Goal: Transaction & Acquisition: Purchase product/service

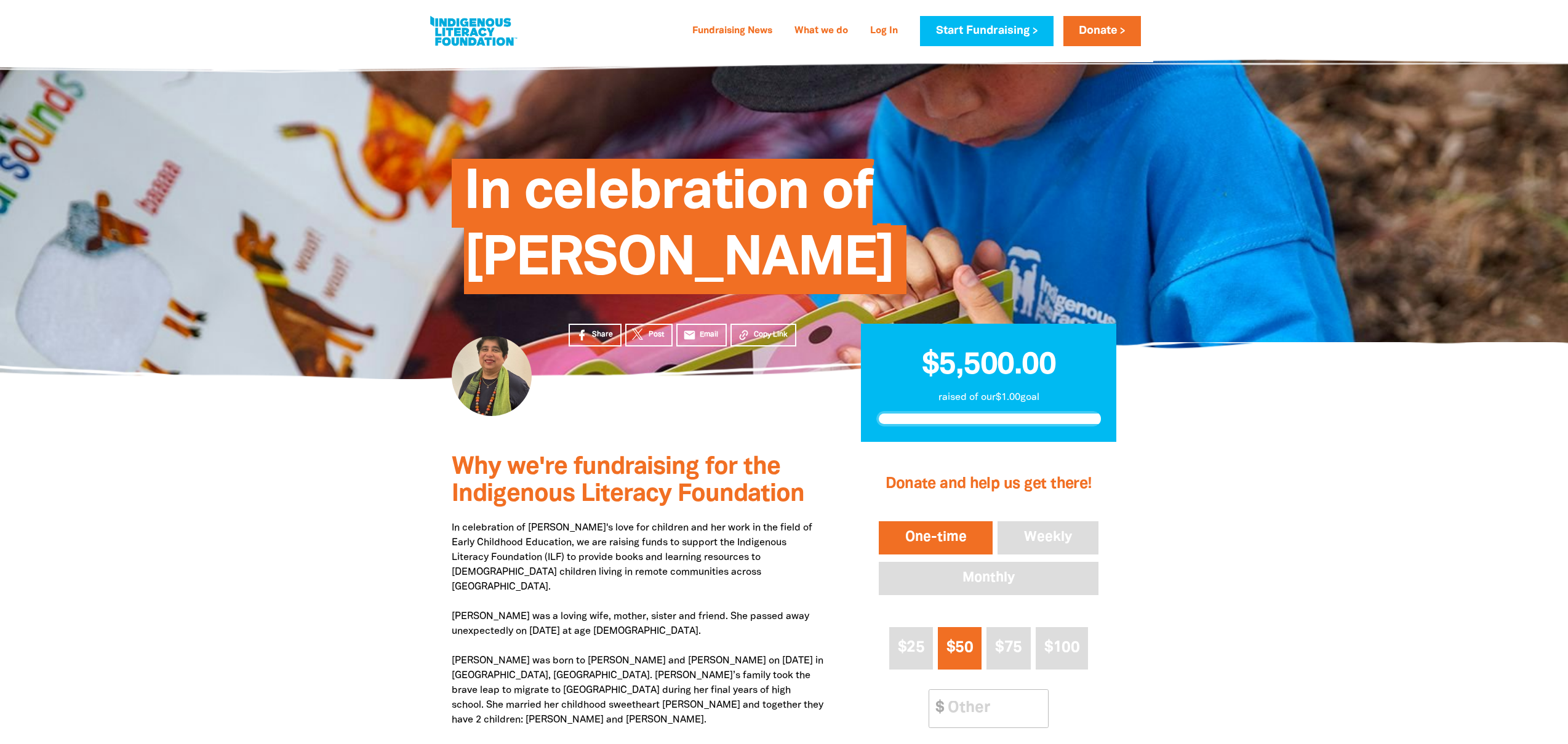
scroll to position [174, 0]
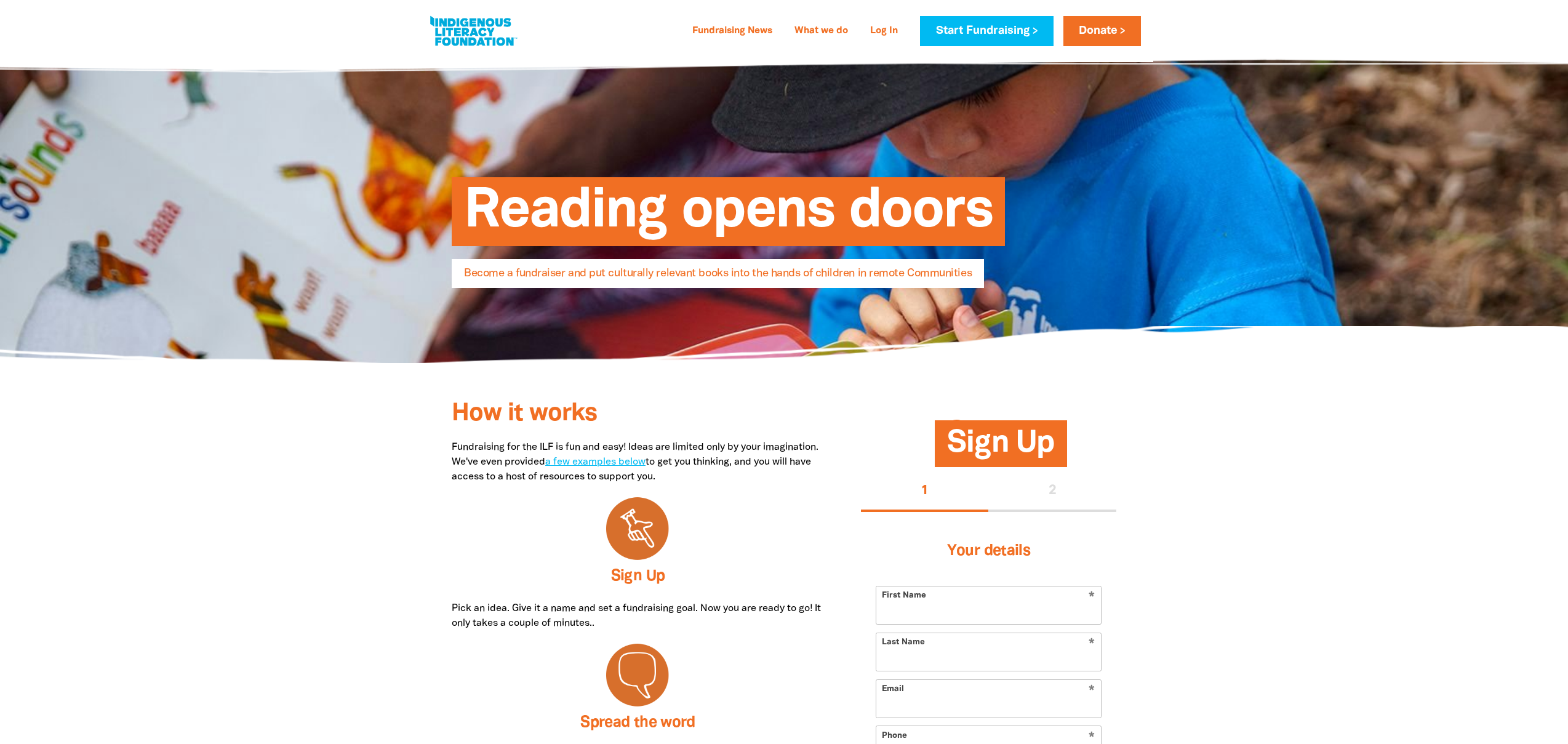
select select "AU"
